Goal: Navigation & Orientation: Understand site structure

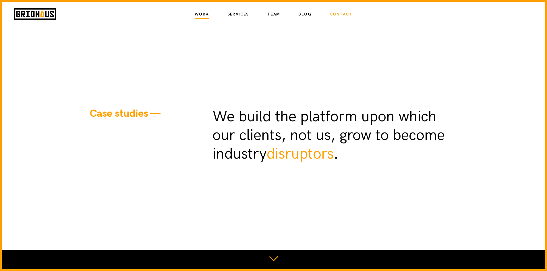
click at [346, 13] on link "Contact" at bounding box center [340, 14] width 23 height 10
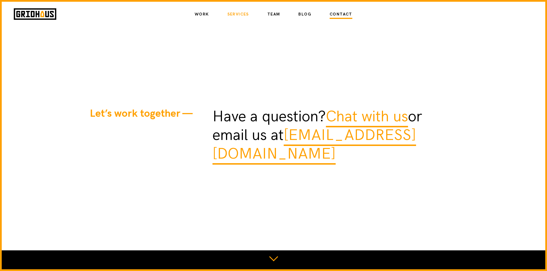
click at [236, 15] on link "Services" at bounding box center [238, 14] width 22 height 10
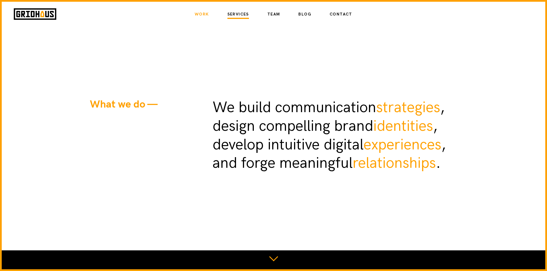
click at [205, 15] on link "Work" at bounding box center [202, 14] width 14 height 10
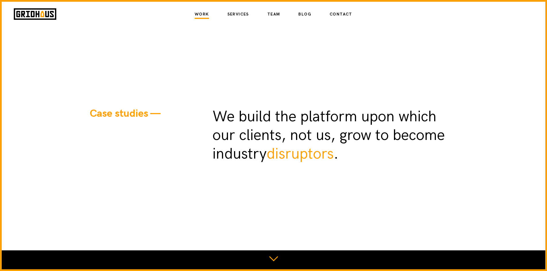
click at [277, 260] on div at bounding box center [273, 260] width 547 height 21
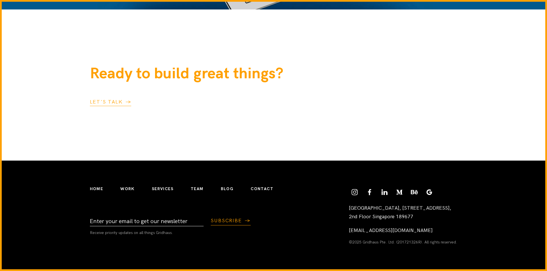
scroll to position [1660, 0]
